Goal: Book appointment/travel/reservation

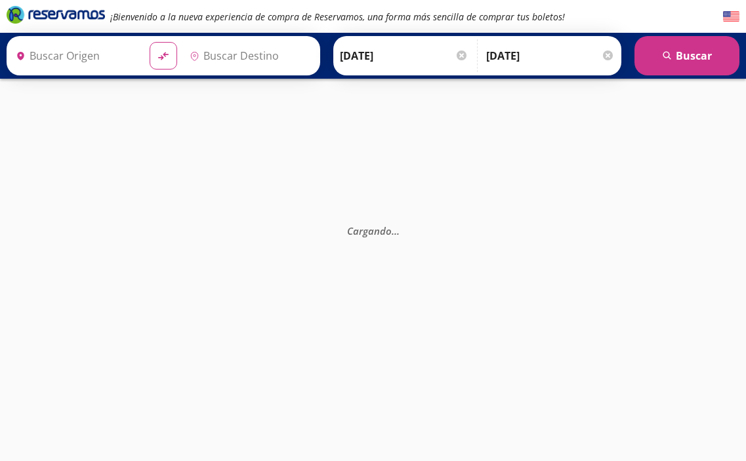
type input "[GEOGRAPHIC_DATA], [GEOGRAPHIC_DATA]"
type input "Toluca, [GEOGRAPHIC_DATA]"
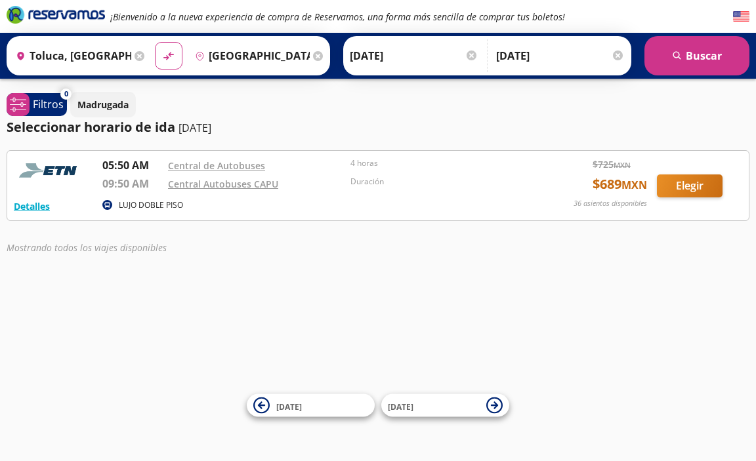
click at [535, 62] on input "[DATE]" at bounding box center [560, 55] width 129 height 33
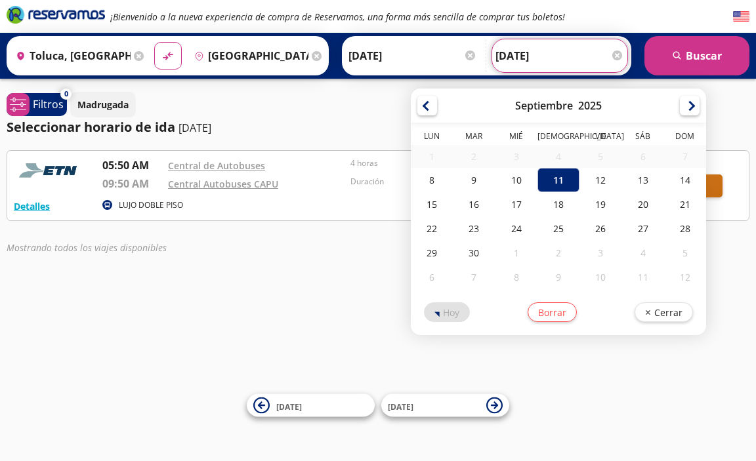
click at [535, 62] on input "[DATE]" at bounding box center [559, 55] width 129 height 33
click at [358, 275] on div "¡Bienvenido a la nueva experiencia de compra de Reservamos, una forma más senci…" at bounding box center [378, 230] width 756 height 461
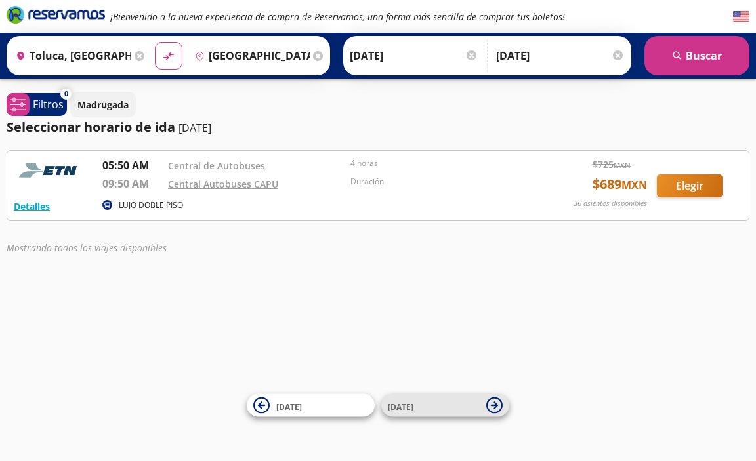
click at [492, 406] on icon at bounding box center [494, 405] width 7 height 7
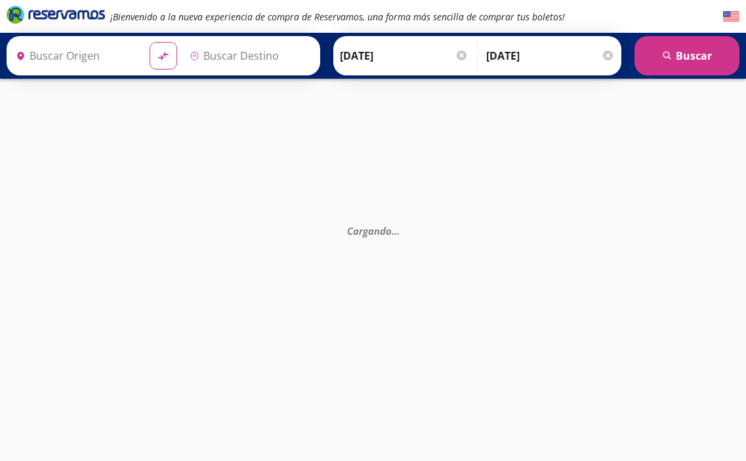
type input "[GEOGRAPHIC_DATA], [GEOGRAPHIC_DATA]"
type input "Toluca, [GEOGRAPHIC_DATA]"
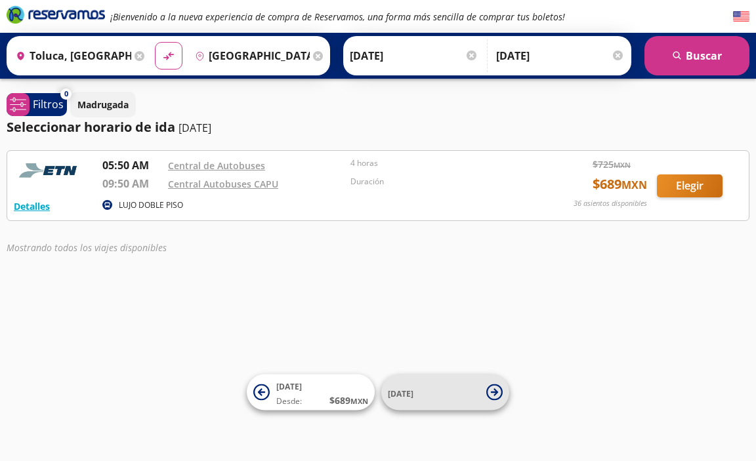
click at [484, 401] on button "[DATE]" at bounding box center [445, 393] width 128 height 36
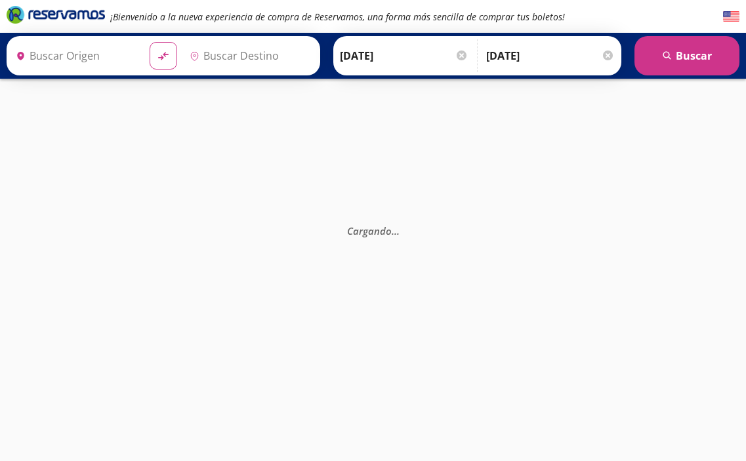
type input "Toluca, [GEOGRAPHIC_DATA]"
type input "[GEOGRAPHIC_DATA], [GEOGRAPHIC_DATA]"
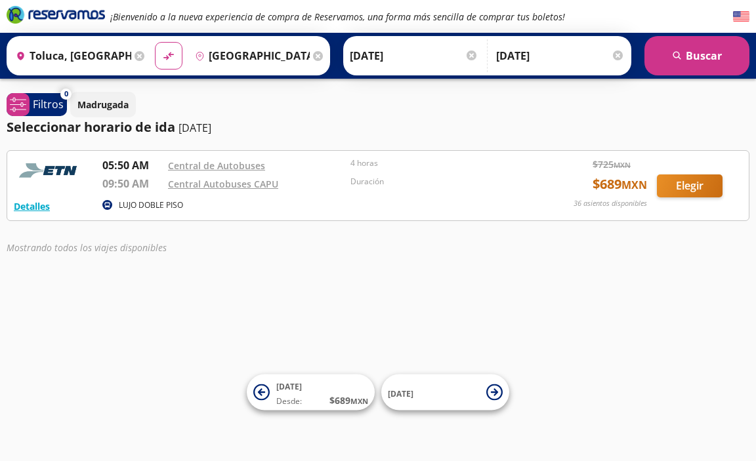
click at [484, 401] on button "[DATE]" at bounding box center [445, 393] width 128 height 36
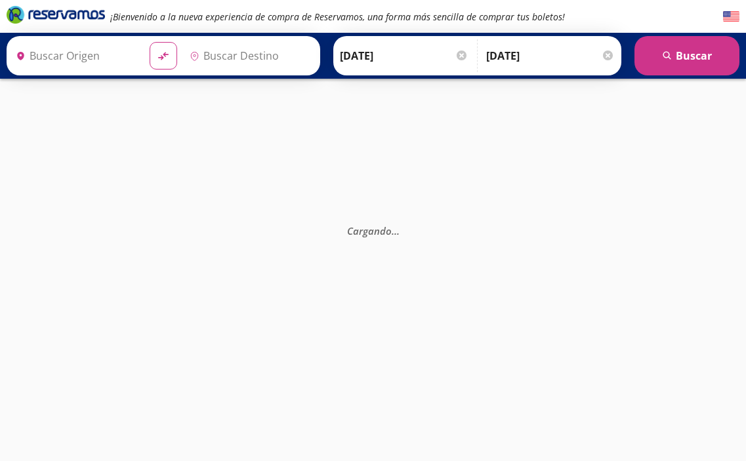
type input "[GEOGRAPHIC_DATA], [GEOGRAPHIC_DATA]"
type input "Toluca, [GEOGRAPHIC_DATA]"
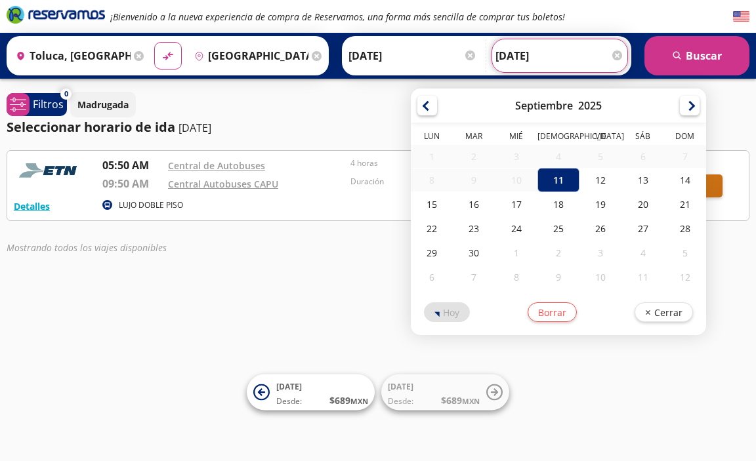
click at [511, 58] on input "[DATE]" at bounding box center [559, 55] width 129 height 33
click at [550, 179] on div "11" at bounding box center [558, 180] width 42 height 24
click at [449, 180] on div "8" at bounding box center [432, 180] width 42 height 23
